Goal: Check status

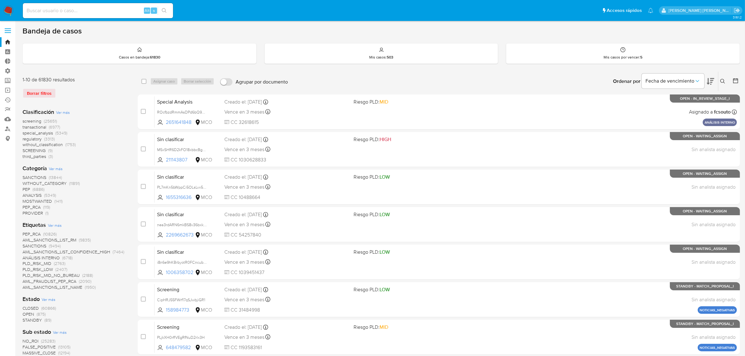
click at [10, 13] on img at bounding box center [8, 10] width 11 height 11
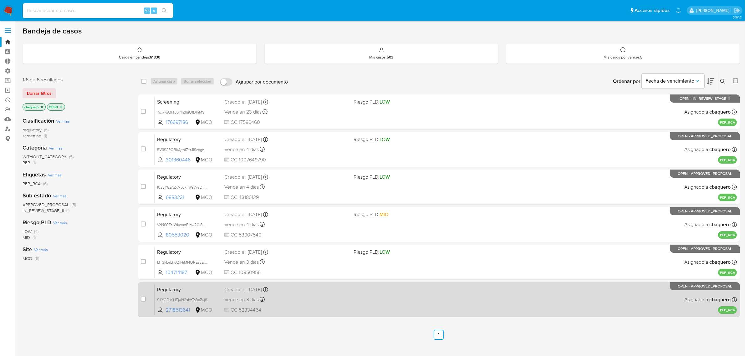
click at [319, 308] on span "CC 52334464" at bounding box center [286, 309] width 124 height 7
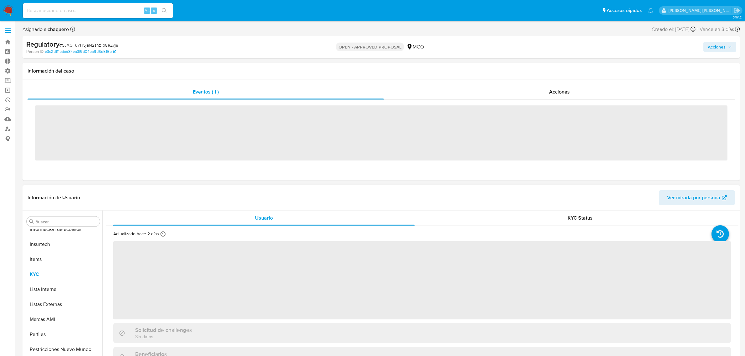
scroll to position [294, 0]
